Goal: Contribute content

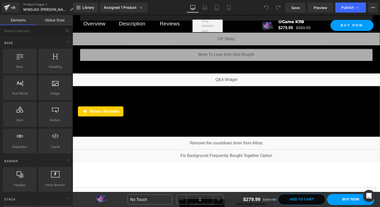
scroll to position [2848, 0]
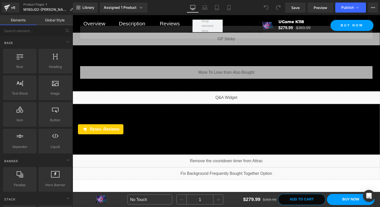
click at [59, 20] on link "Global Style" at bounding box center [54, 20] width 36 height 10
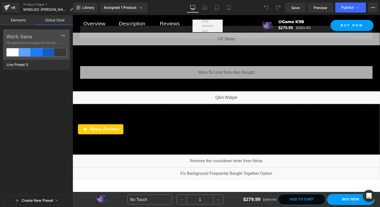
click at [20, 19] on link "Elements" at bounding box center [18, 20] width 36 height 10
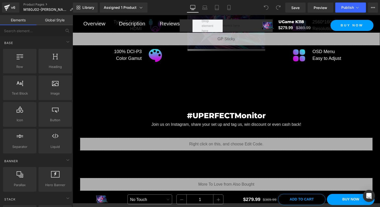
scroll to position [2735, 0]
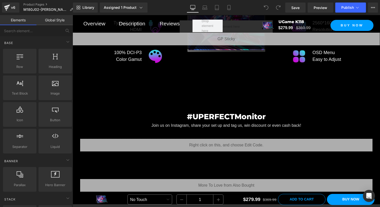
click at [186, 81] on div "More Powerful Than You Can Imagine Heading Row Image 1.23 kg (2.71 lbs) Weightl…" at bounding box center [226, 1] width 307 height 164
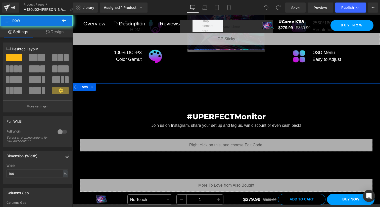
click at [185, 92] on div "#UPERFECTMonitor Heading Join us on Instagram, share your set up and tag us, wi…" at bounding box center [226, 143] width 307 height 121
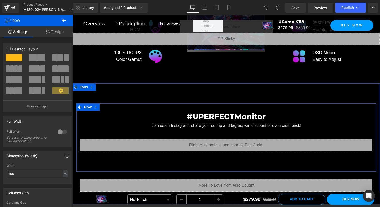
click at [193, 146] on div "Liquid" at bounding box center [226, 145] width 292 height 13
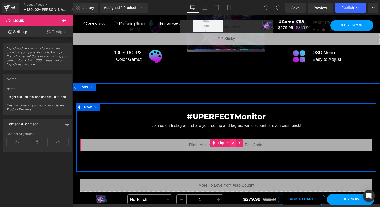
click at [235, 147] on div "Liquid" at bounding box center [226, 145] width 292 height 13
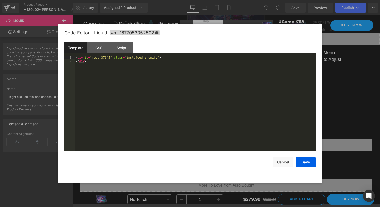
click at [76, 63] on div "< div id = "feed-37645" class = "instafeed-shopify" > </ div >" at bounding box center [195, 107] width 241 height 102
click at [75, 62] on div "< div id = "feed-37645" class = "instafeed-shopify" > </ div >" at bounding box center [195, 107] width 241 height 102
click at [297, 164] on button "Save" at bounding box center [305, 162] width 20 height 10
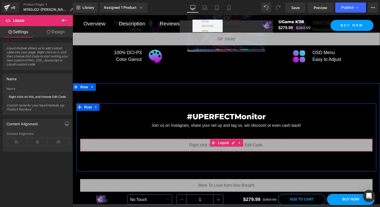
click at [199, 150] on div "Liquid" at bounding box center [226, 145] width 292 height 13
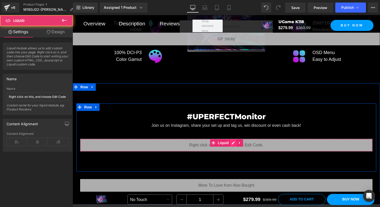
click at [235, 146] on div "Liquid" at bounding box center [226, 145] width 292 height 13
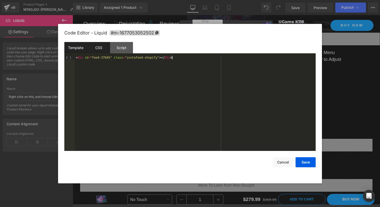
drag, startPoint x: 175, startPoint y: 57, endPoint x: 100, endPoint y: 43, distance: 76.7
click at [100, 43] on div "Template CSS Script Data 1 < div id = "feed-37645" class = "instafeed-shopify" …" at bounding box center [189, 96] width 251 height 109
click at [143, 63] on div "< div id = "feed-37645" class = "instafeed-shopify" > </ div >" at bounding box center [195, 107] width 241 height 102
drag, startPoint x: 190, startPoint y: 57, endPoint x: 96, endPoint y: 44, distance: 95.1
click at [96, 44] on div "Template CSS Script Data 1 < div id = "feed-37645" class = "instafeed-shopify" …" at bounding box center [189, 96] width 251 height 109
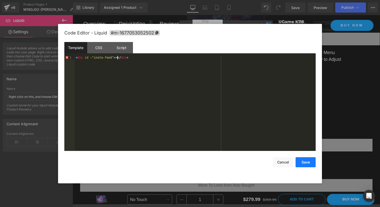
click at [301, 161] on button "Save" at bounding box center [305, 162] width 20 height 10
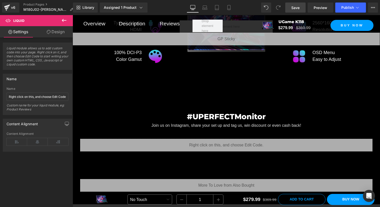
click at [300, 8] on link "Save" at bounding box center [295, 8] width 20 height 10
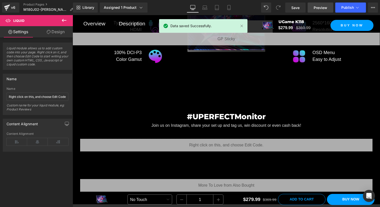
click at [311, 9] on link "Preview" at bounding box center [320, 8] width 26 height 10
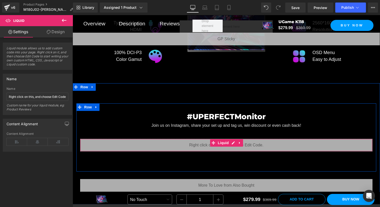
click at [233, 146] on div "Liquid" at bounding box center [226, 145] width 292 height 13
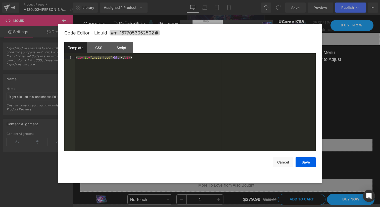
drag, startPoint x: 142, startPoint y: 56, endPoint x: 78, endPoint y: 55, distance: 63.8
click at [78, 55] on div "Template CSS Script Data 1 < div id = "insta-feed" > &lt; </ div > XXXXXXXXXXXX…" at bounding box center [189, 96] width 251 height 109
click at [307, 162] on button "Save" at bounding box center [305, 162] width 20 height 10
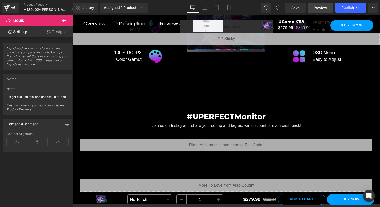
click at [323, 9] on span "Preview" at bounding box center [320, 7] width 14 height 5
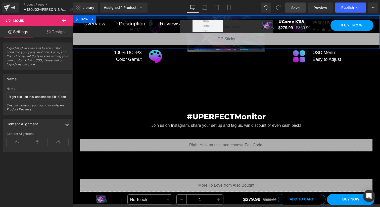
click at [294, 11] on link "Save" at bounding box center [295, 8] width 20 height 10
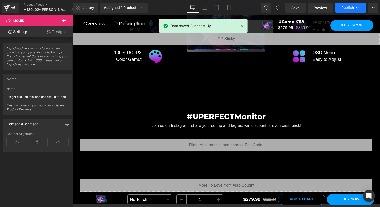
click at [348, 7] on span "Publish" at bounding box center [347, 8] width 13 height 4
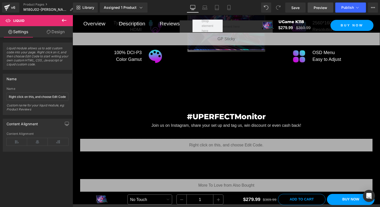
click at [321, 8] on span "Preview" at bounding box center [320, 7] width 14 height 5
click at [65, 21] on icon at bounding box center [64, 20] width 6 height 6
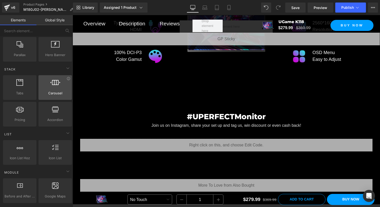
scroll to position [132, 0]
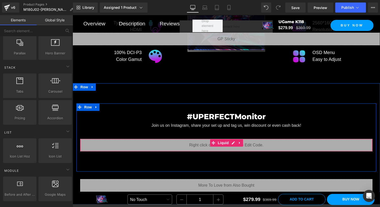
click at [137, 150] on div "Liquid" at bounding box center [226, 145] width 292 height 13
